Goal: Information Seeking & Learning: Learn about a topic

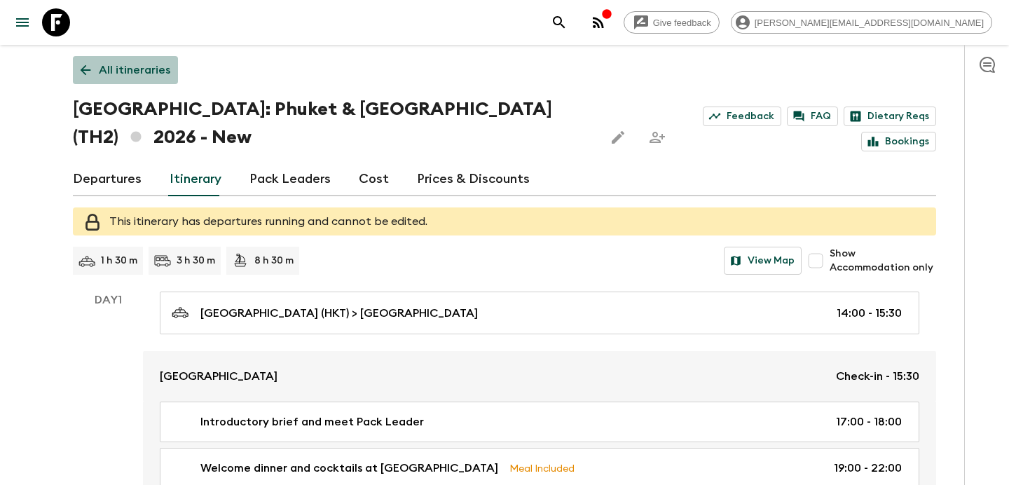
click at [131, 68] on p "All itineraries" at bounding box center [134, 70] width 71 height 17
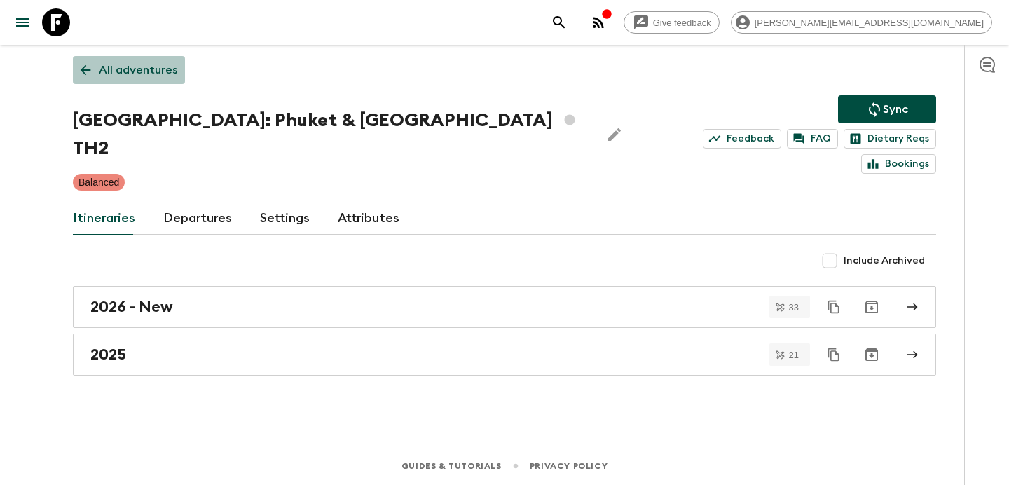
click at [131, 68] on p "All adventures" at bounding box center [138, 70] width 78 height 17
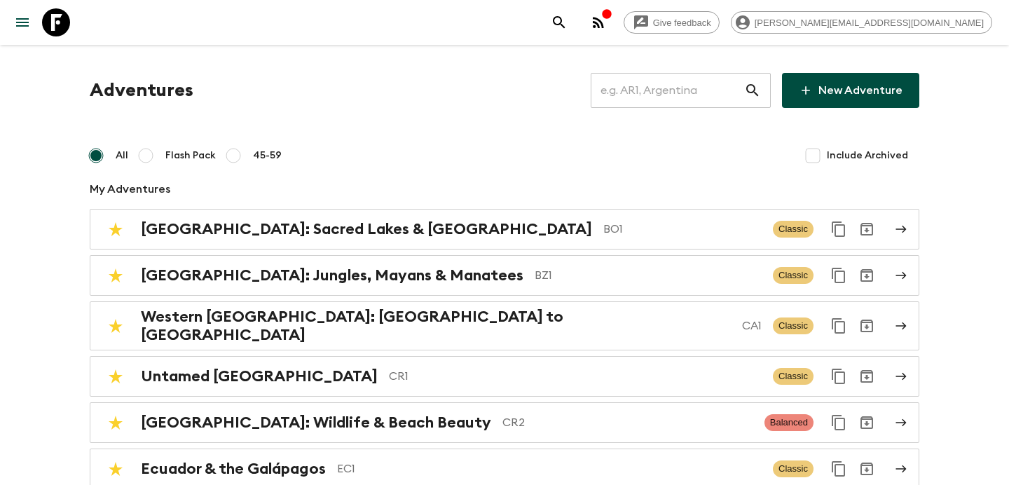
click at [712, 90] on input "text" at bounding box center [666, 90] width 153 height 39
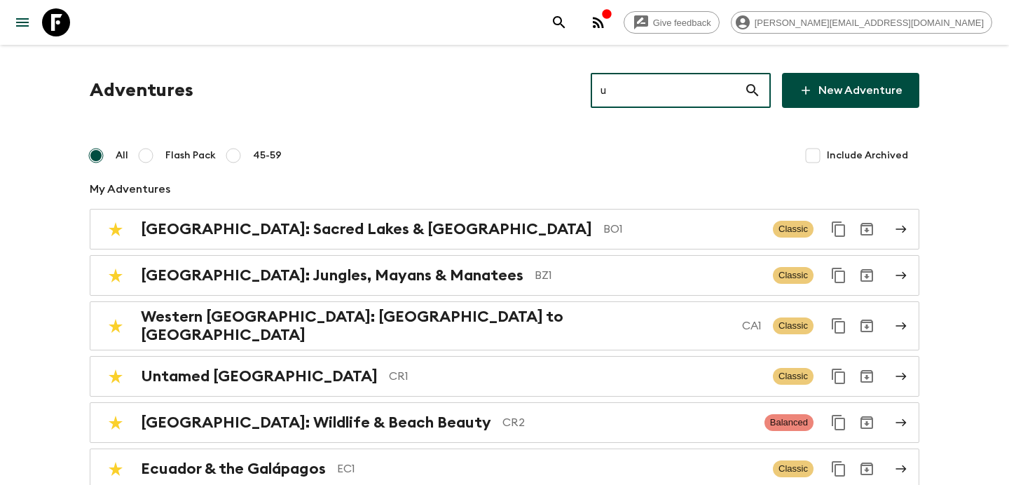
type input "uz"
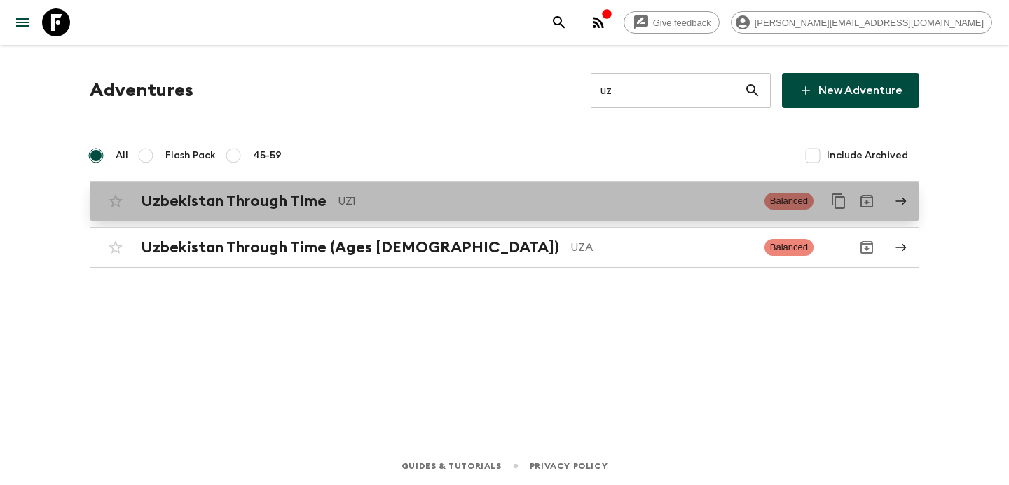
click at [541, 211] on div "Uzbekistan Through Time UZ1 Balanced" at bounding box center [477, 201] width 751 height 28
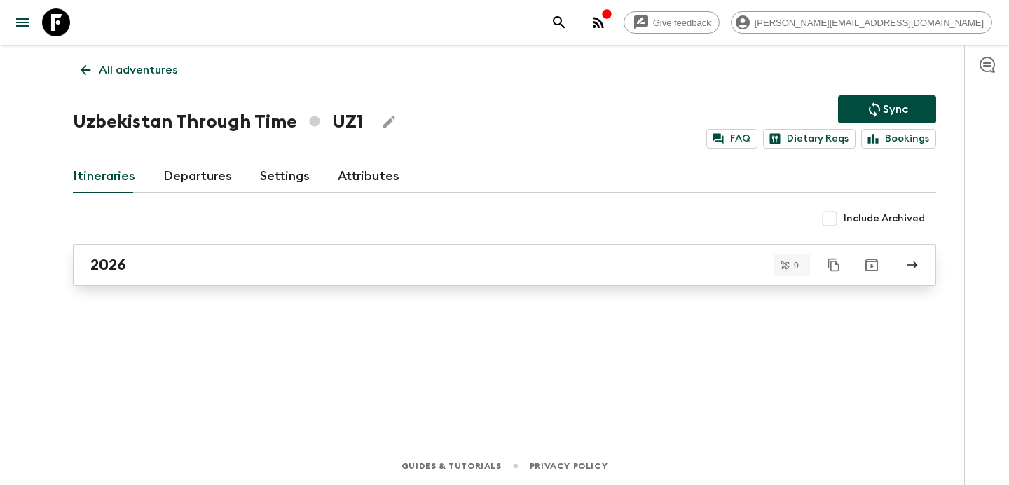
click at [512, 266] on div "2026" at bounding box center [490, 265] width 801 height 18
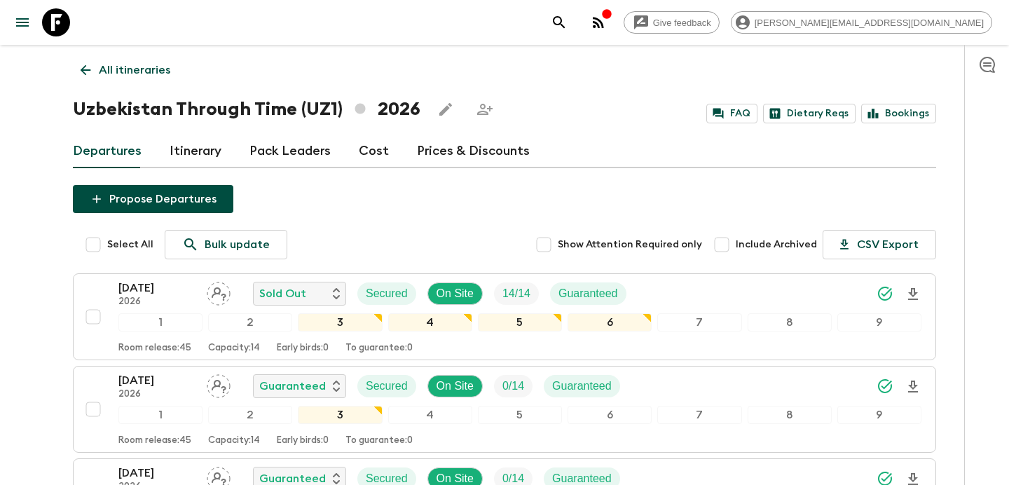
click at [158, 69] on p "All itineraries" at bounding box center [134, 70] width 71 height 17
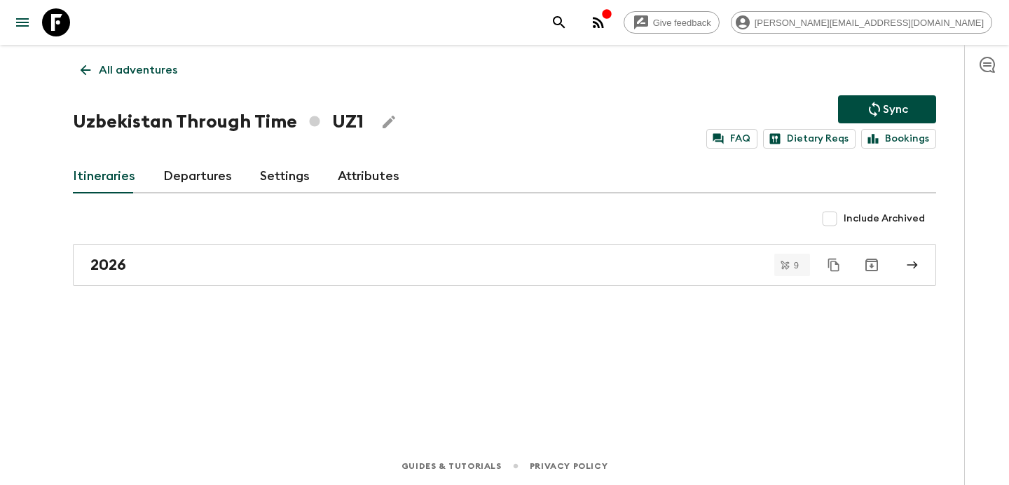
click at [161, 66] on p "All adventures" at bounding box center [138, 70] width 78 height 17
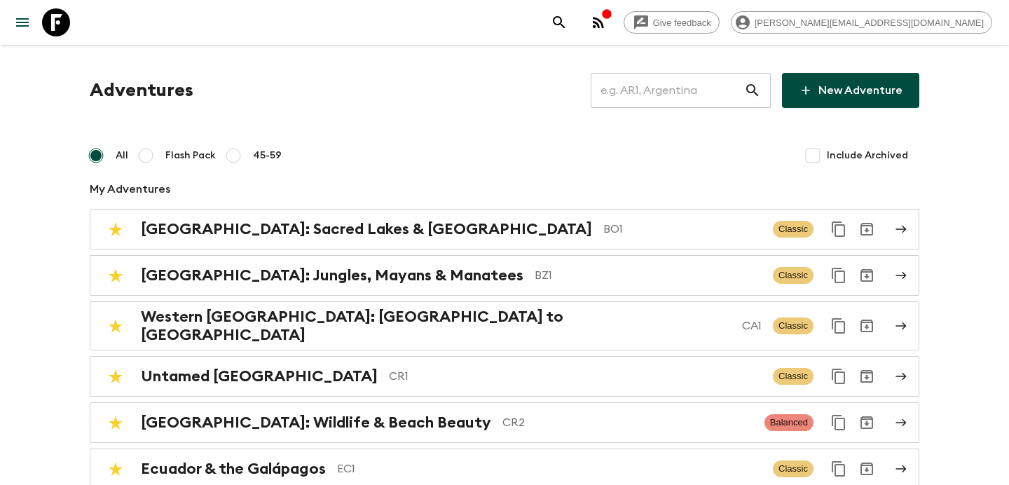
click at [661, 90] on input "text" at bounding box center [666, 90] width 153 height 39
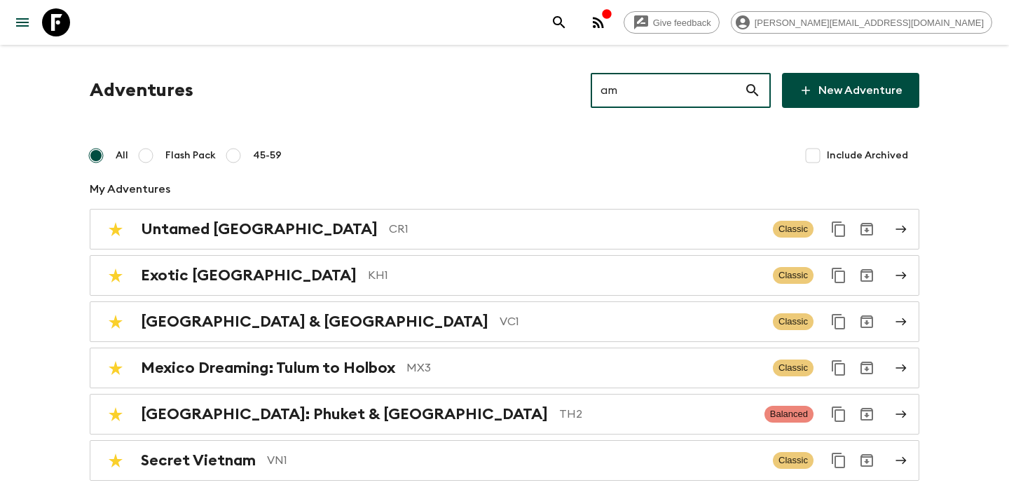
type input "am2"
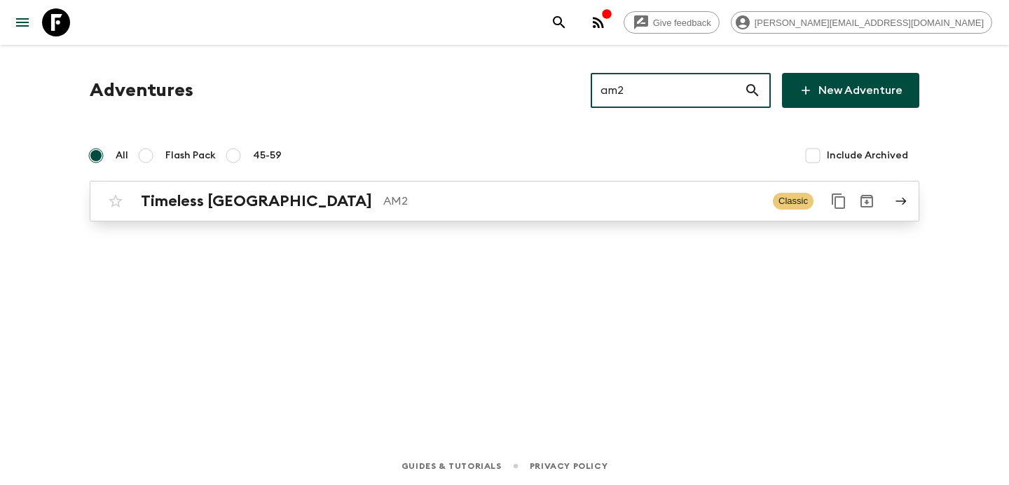
click at [470, 209] on p "AM2" at bounding box center [572, 201] width 378 height 17
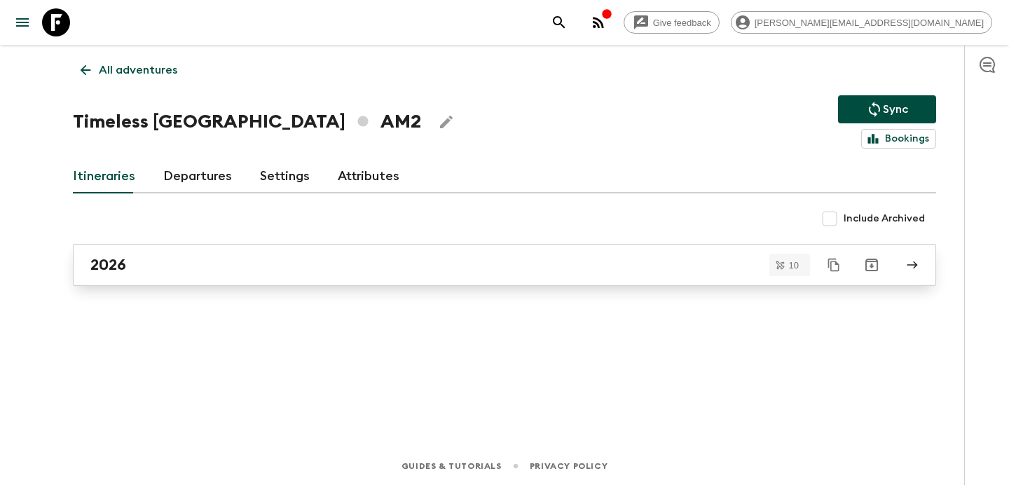
click at [353, 282] on link "2026" at bounding box center [504, 265] width 863 height 42
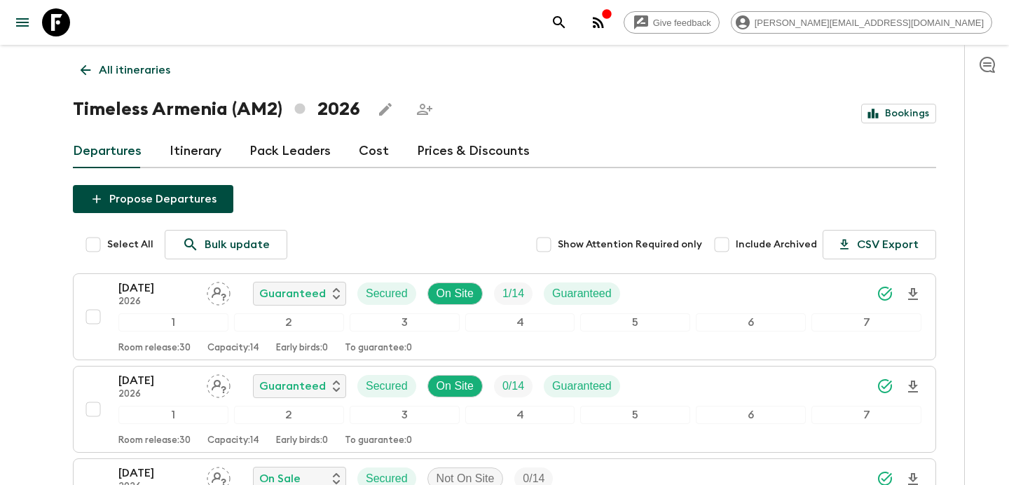
click at [123, 61] on link "All itineraries" at bounding box center [125, 70] width 105 height 28
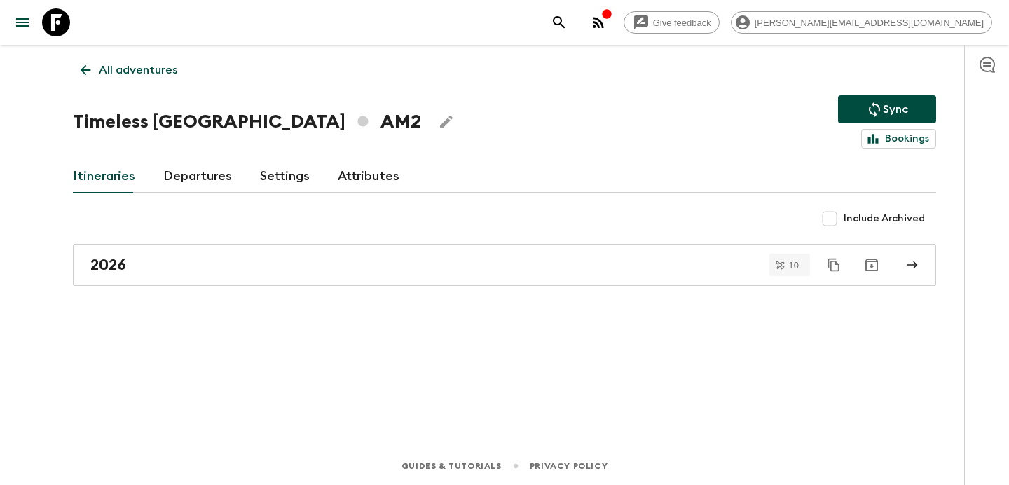
click at [123, 61] on link "All adventures" at bounding box center [129, 70] width 112 height 28
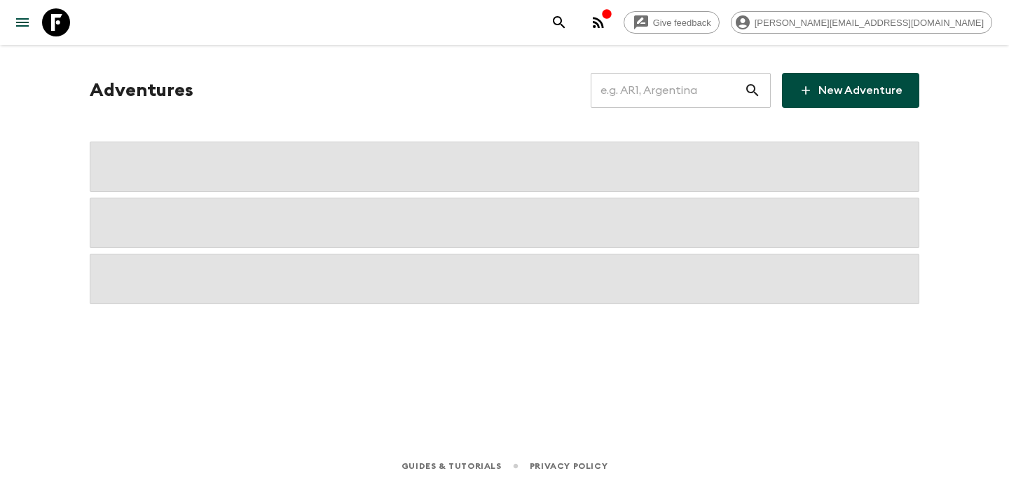
click at [682, 92] on input "text" at bounding box center [666, 90] width 153 height 39
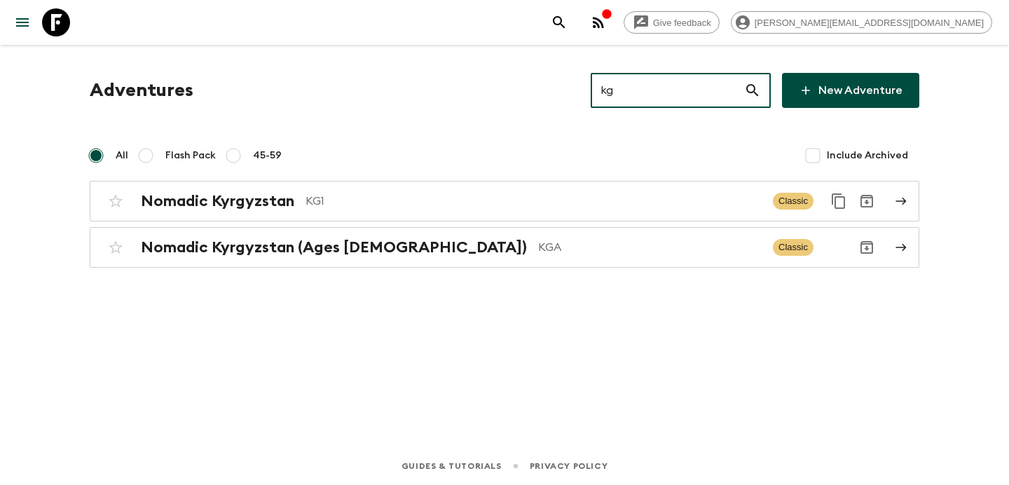
type input "kg1"
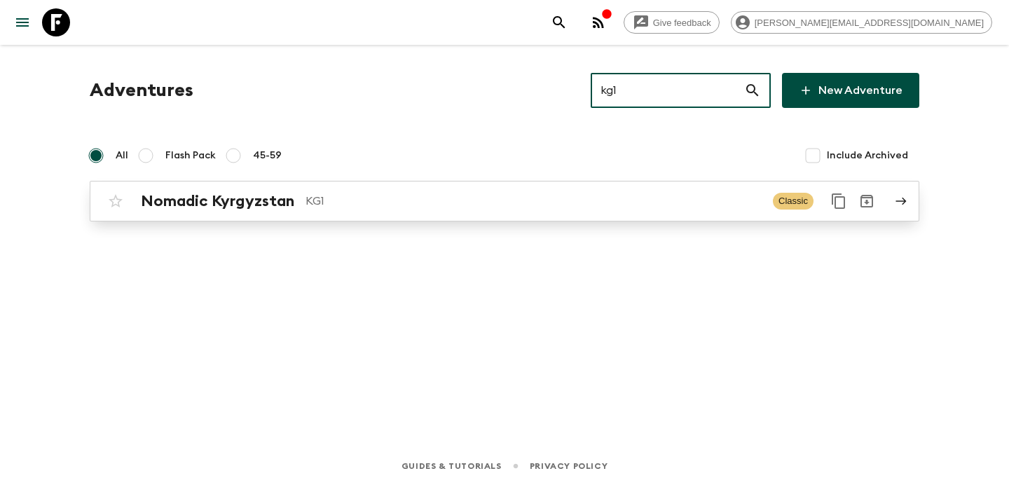
click at [451, 198] on p "KG1" at bounding box center [533, 201] width 456 height 17
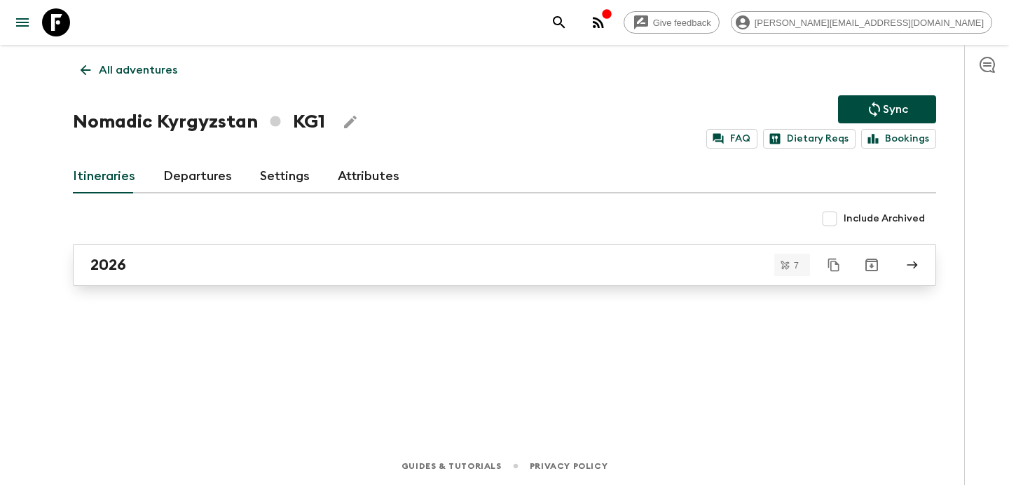
click at [364, 270] on div "2026" at bounding box center [490, 265] width 801 height 18
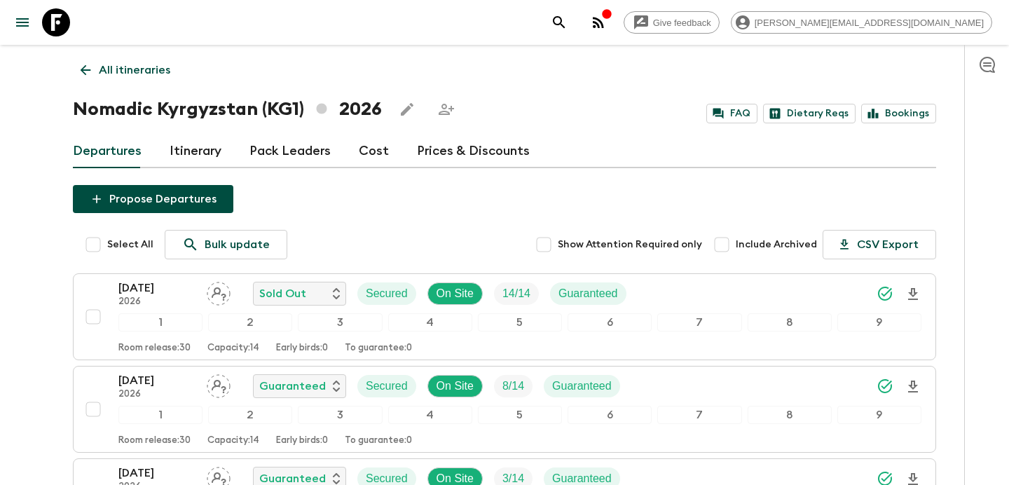
click at [132, 72] on p "All itineraries" at bounding box center [134, 70] width 71 height 17
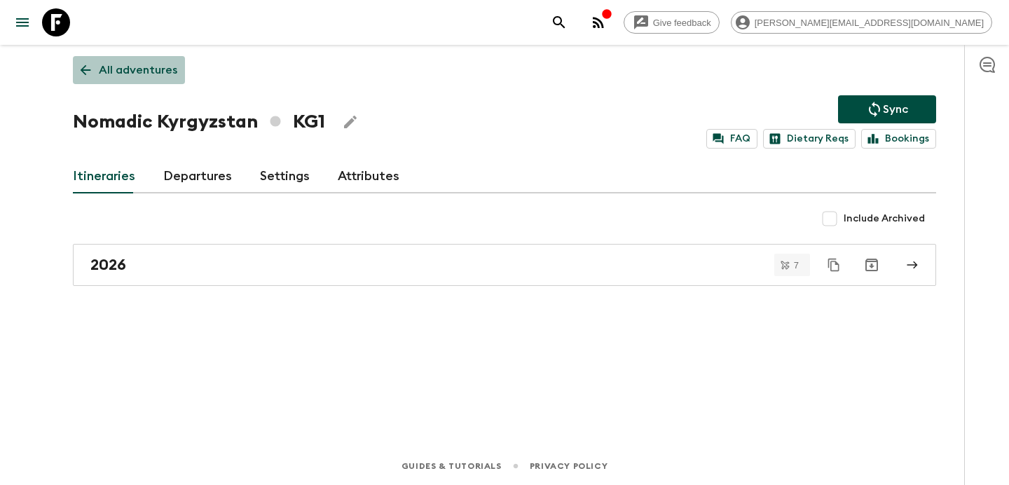
click at [132, 72] on p "All adventures" at bounding box center [138, 70] width 78 height 17
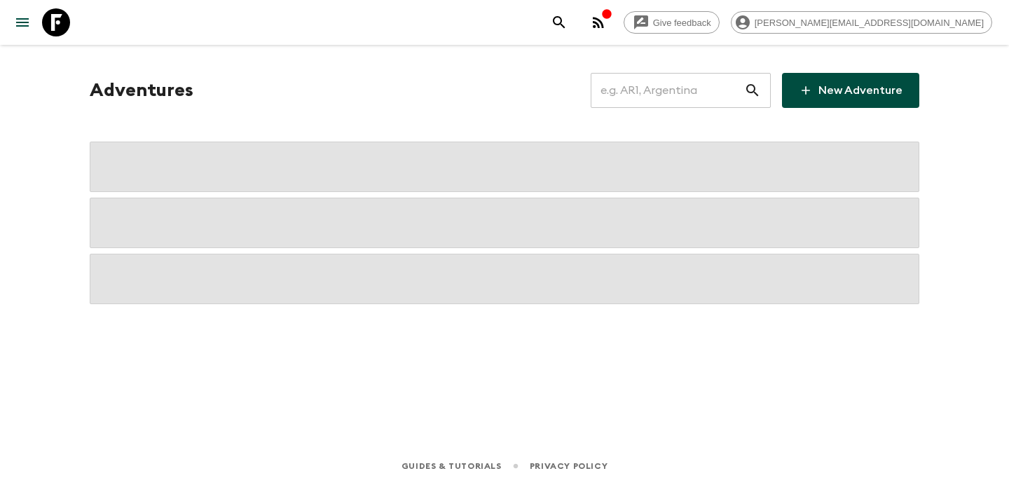
click at [663, 84] on input "text" at bounding box center [666, 90] width 153 height 39
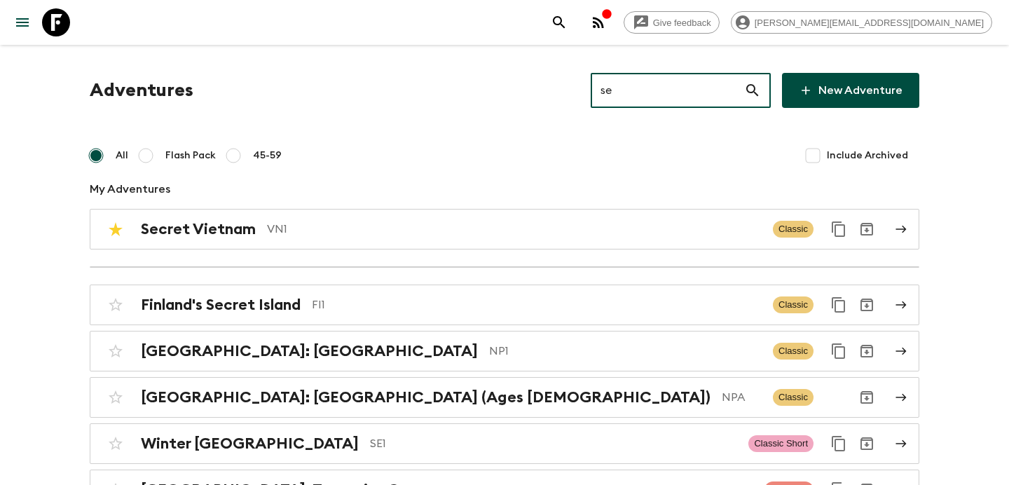
type input "se1"
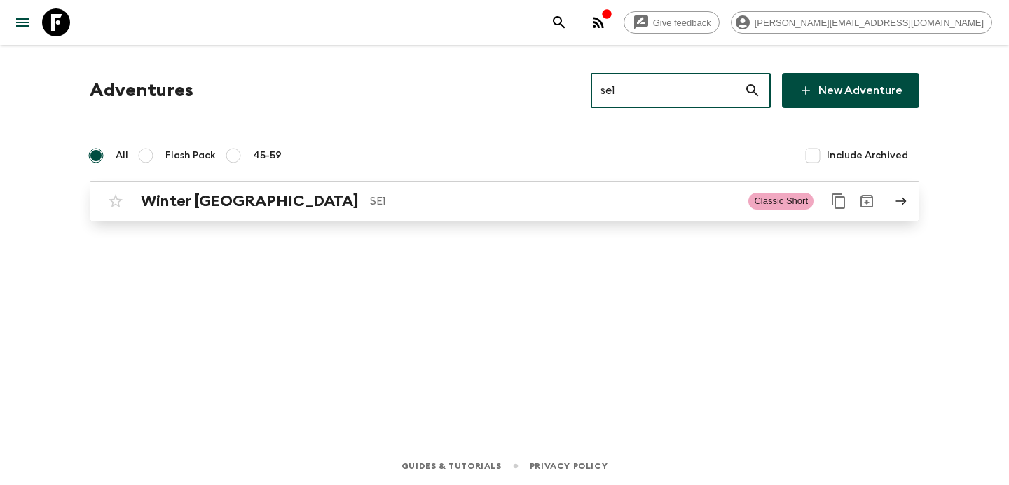
click at [476, 205] on p "SE1" at bounding box center [553, 201] width 367 height 17
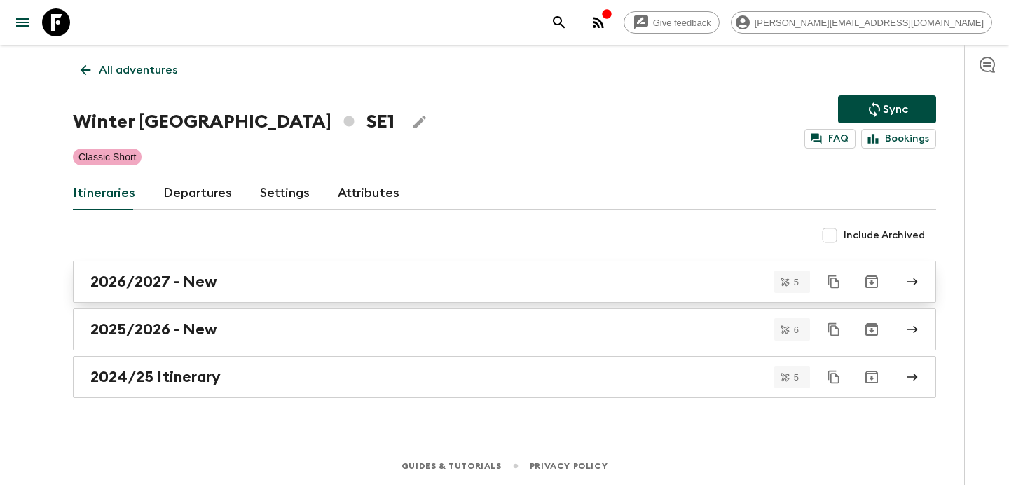
click at [394, 276] on div "2026/2027 - New" at bounding box center [490, 281] width 801 height 18
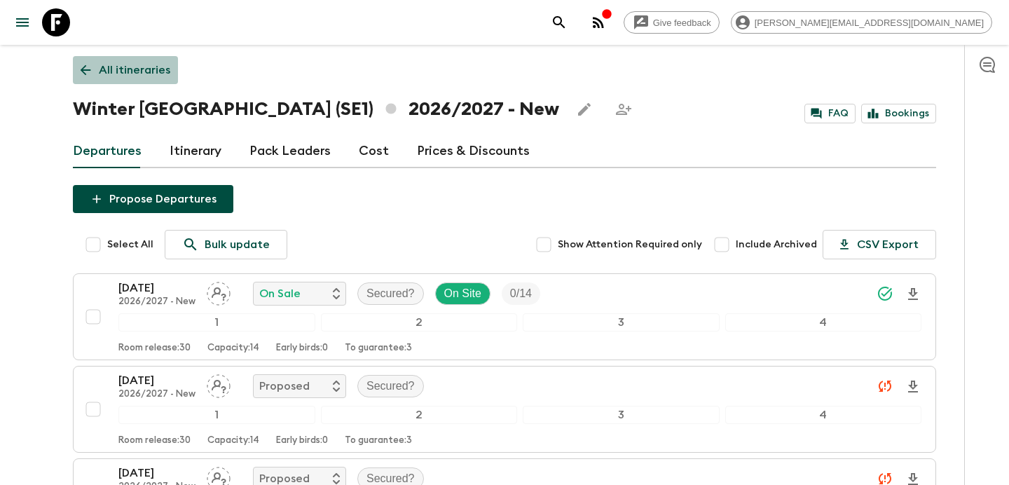
click at [128, 68] on p "All itineraries" at bounding box center [134, 70] width 71 height 17
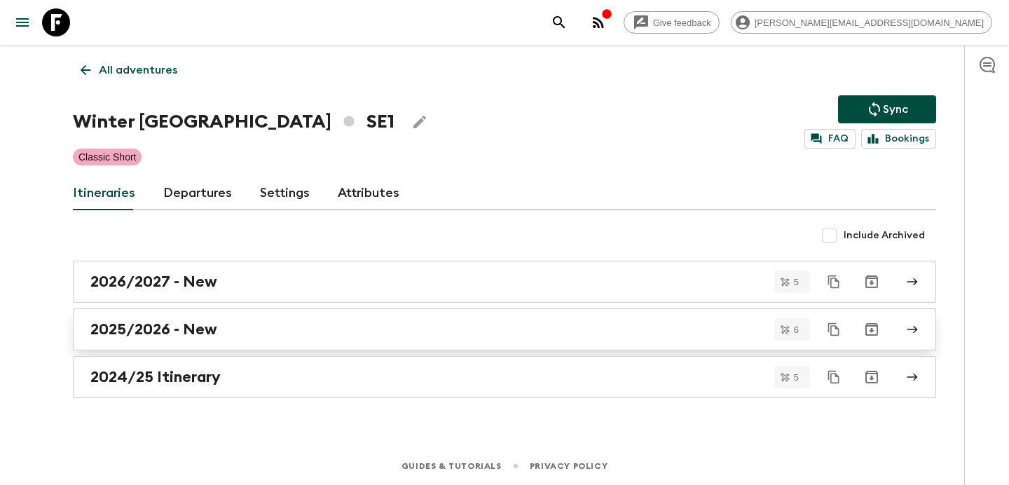
click at [354, 335] on div "2025/2026 - New" at bounding box center [490, 329] width 801 height 18
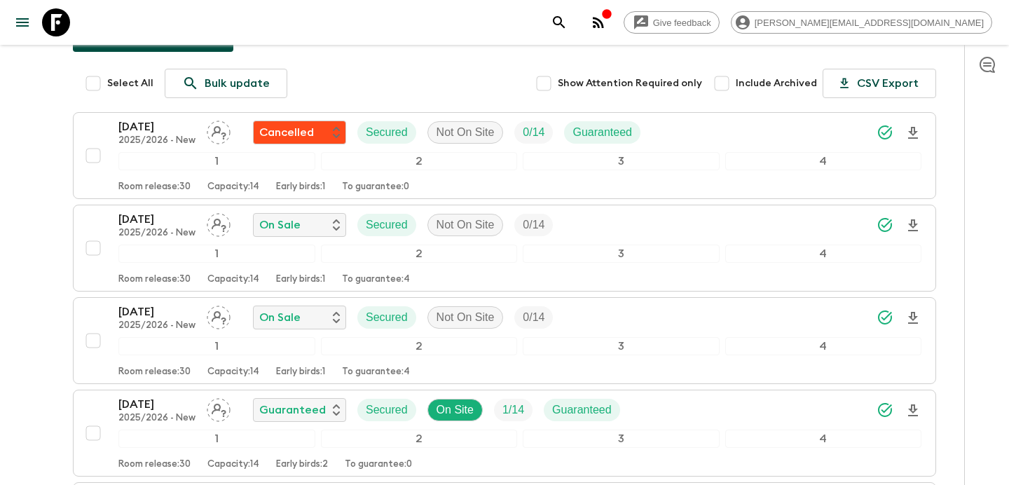
scroll to position [160, 0]
